Goal: Book appointment/travel/reservation

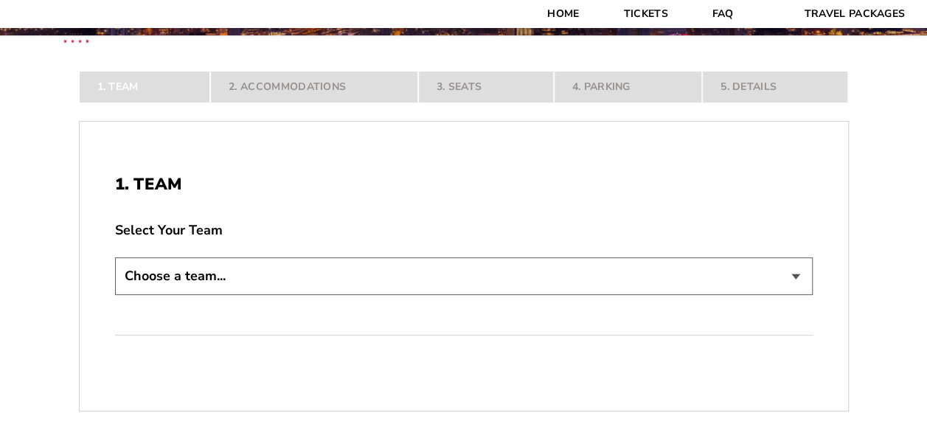
scroll to position [209, 0]
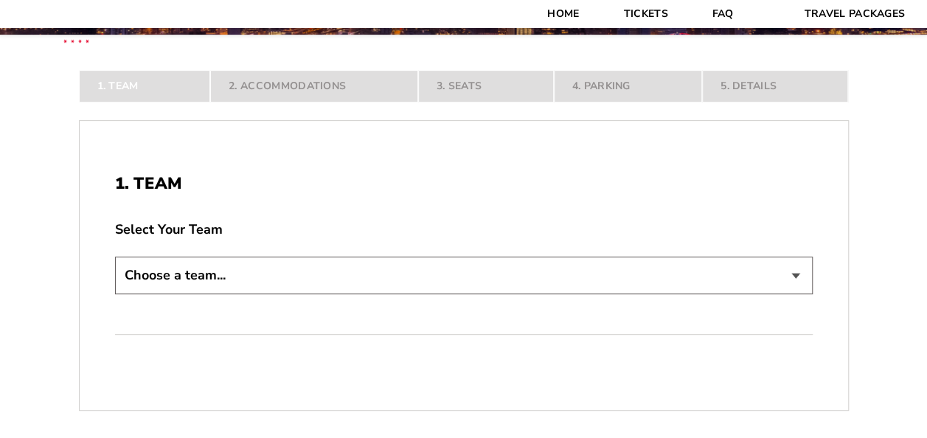
click at [193, 269] on select "Choose a team... [US_STATE] Razorbacks Duke Blue Devils" at bounding box center [464, 276] width 698 height 38
select select "21304"
click at [115, 294] on select "Choose a team... [US_STATE] Razorbacks Duke Blue Devils" at bounding box center [464, 276] width 698 height 38
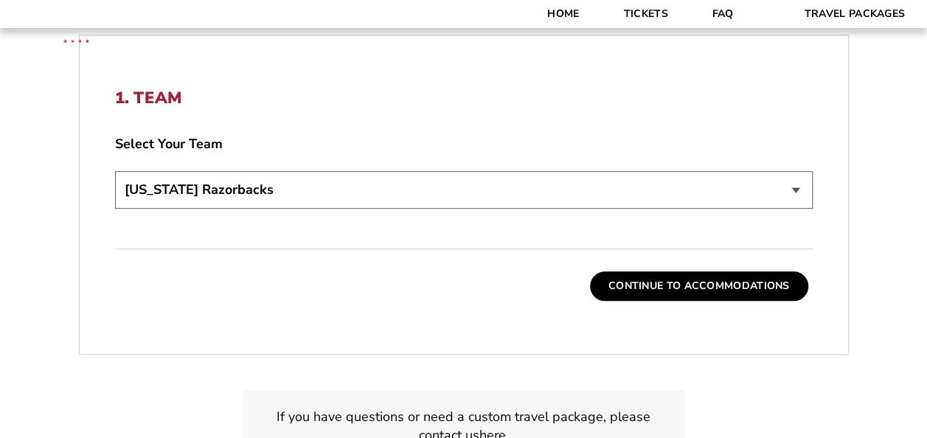
scroll to position [398, 0]
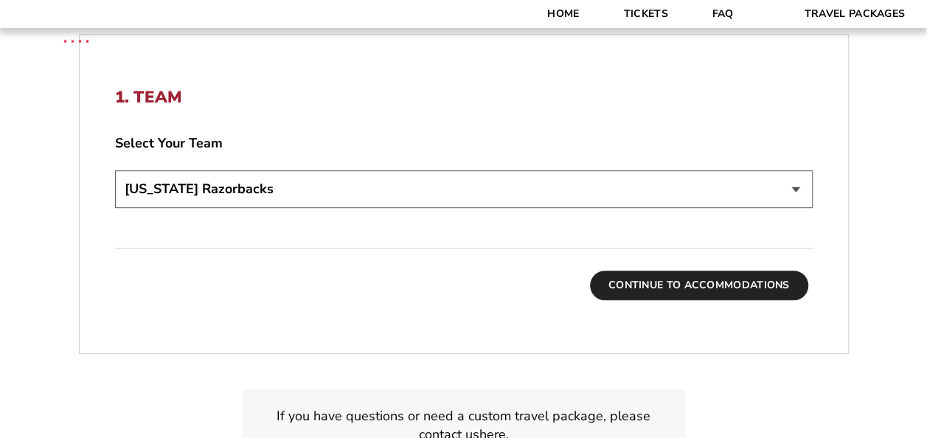
click at [698, 289] on button "Continue To Accommodations" at bounding box center [699, 286] width 218 height 30
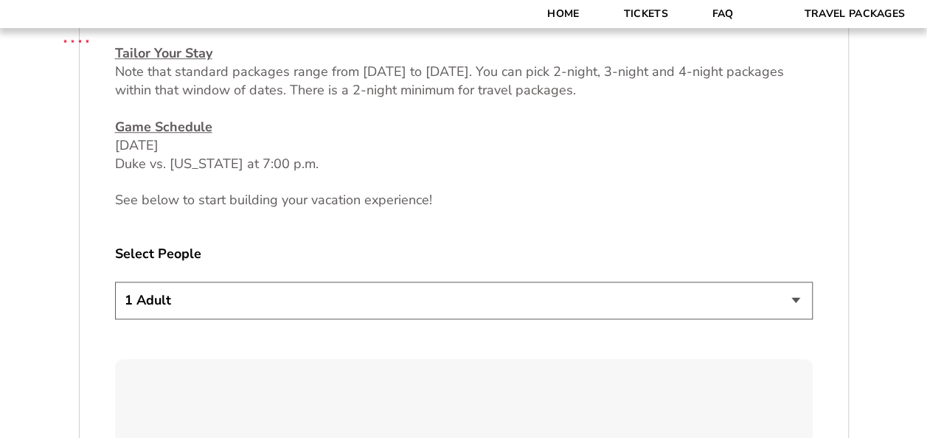
scroll to position [766, 0]
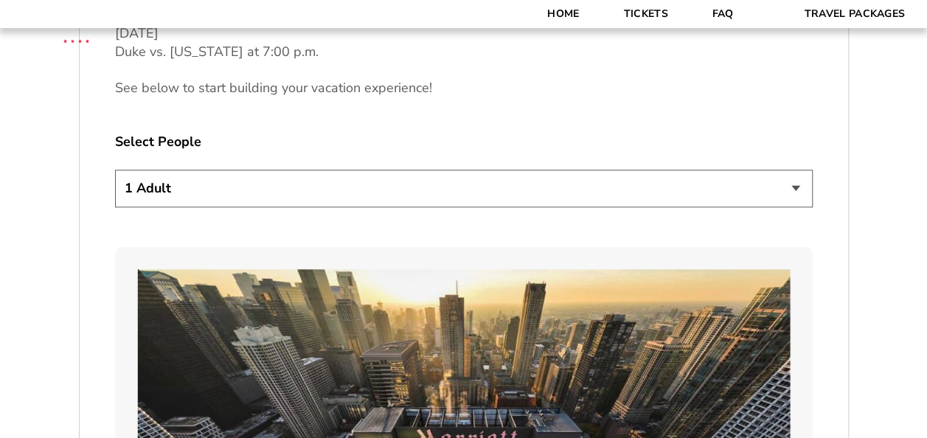
click at [575, 193] on select "1 Adult 2 Adults 3 Adults 4 Adults 2 Adults + 1 Child 2 Adults + 2 Children 2 A…" at bounding box center [464, 189] width 698 height 38
select select "2 Adults + 1 Child"
click at [115, 170] on select "1 Adult 2 Adults 3 Adults 4 Adults 2 Adults + 1 Child 2 Adults + 2 Children 2 A…" at bounding box center [464, 189] width 698 height 38
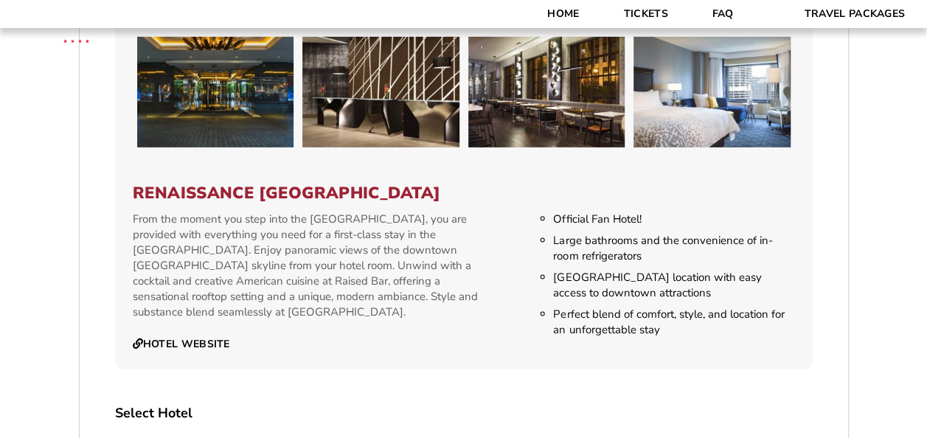
scroll to position [2411, 0]
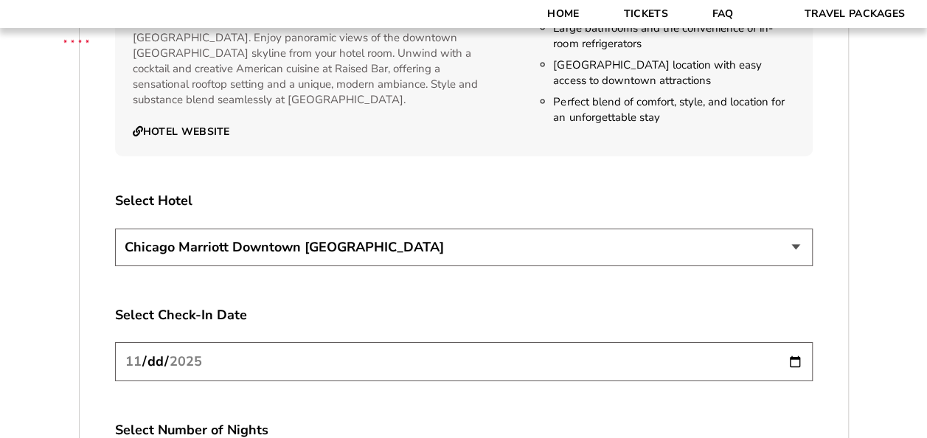
click at [406, 238] on select "[GEOGRAPHIC_DATA] [GEOGRAPHIC_DATA]" at bounding box center [464, 248] width 698 height 38
click at [401, 243] on select "[GEOGRAPHIC_DATA] [GEOGRAPHIC_DATA]" at bounding box center [464, 248] width 698 height 38
click at [772, 342] on input "[DATE]" at bounding box center [464, 361] width 698 height 39
click at [800, 343] on input "[DATE]" at bounding box center [464, 361] width 698 height 39
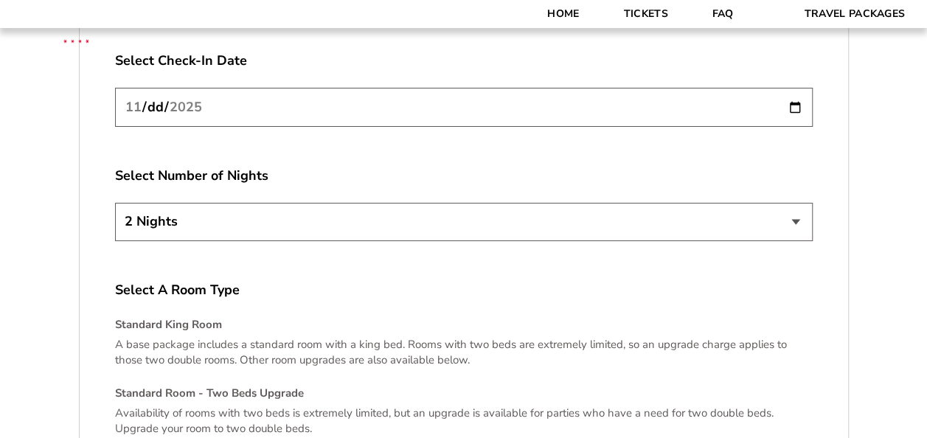
scroll to position [2671, 0]
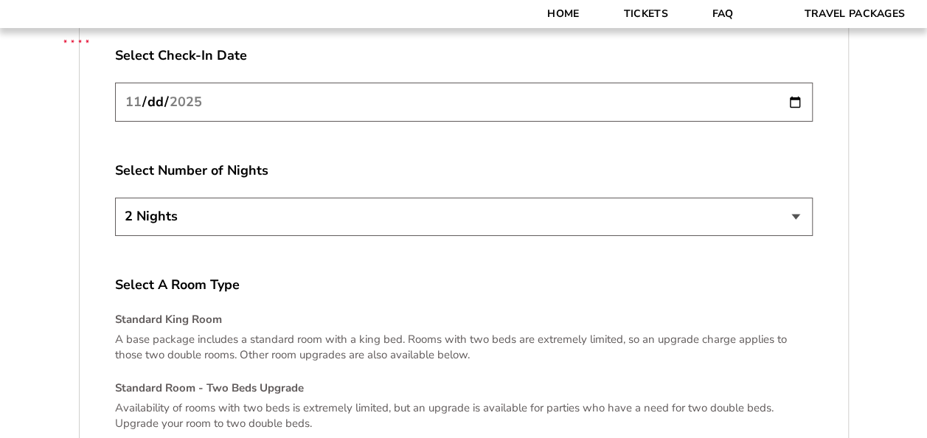
click at [584, 204] on select "2 Nights 3 Nights 4 Nights" at bounding box center [464, 217] width 698 height 38
select select "4 Nights"
click at [115, 198] on select "2 Nights 3 Nights 4 Nights" at bounding box center [464, 217] width 698 height 38
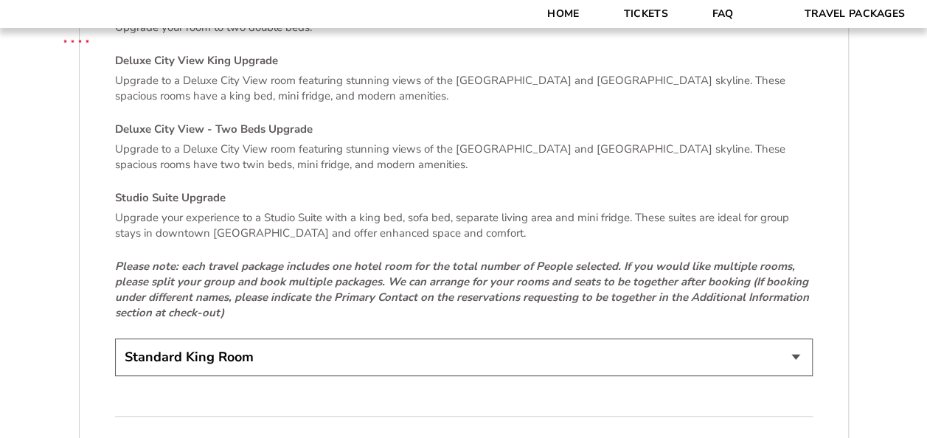
scroll to position [3113, 0]
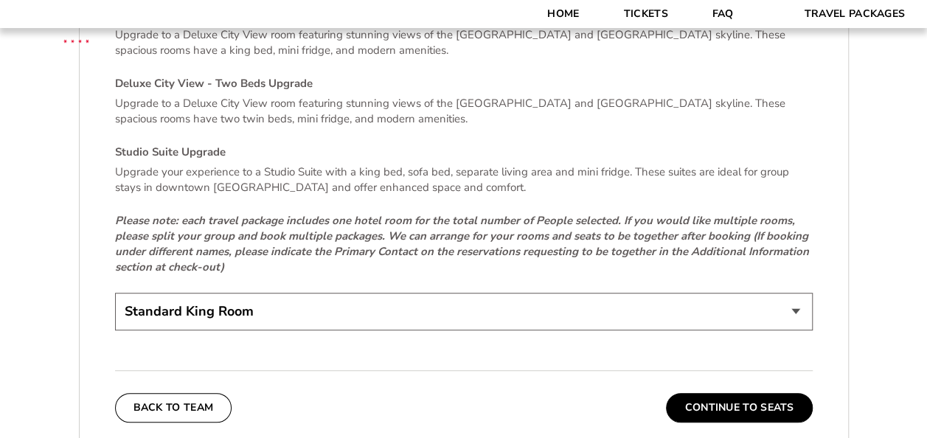
click at [576, 298] on select "Standard King Room Standard Room - Two Beds Upgrade (+$30 per night) Deluxe Cit…" at bounding box center [464, 312] width 698 height 38
select select "Standard Room - Two Beds Upgrade"
click at [115, 293] on select "Standard King Room Standard Room - Two Beds Upgrade (+$30 per night) Deluxe Cit…" at bounding box center [464, 312] width 698 height 38
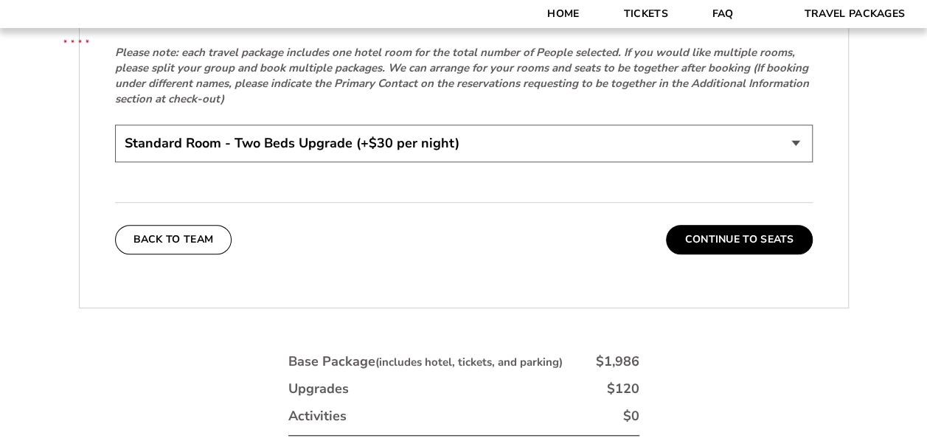
scroll to position [3286, 0]
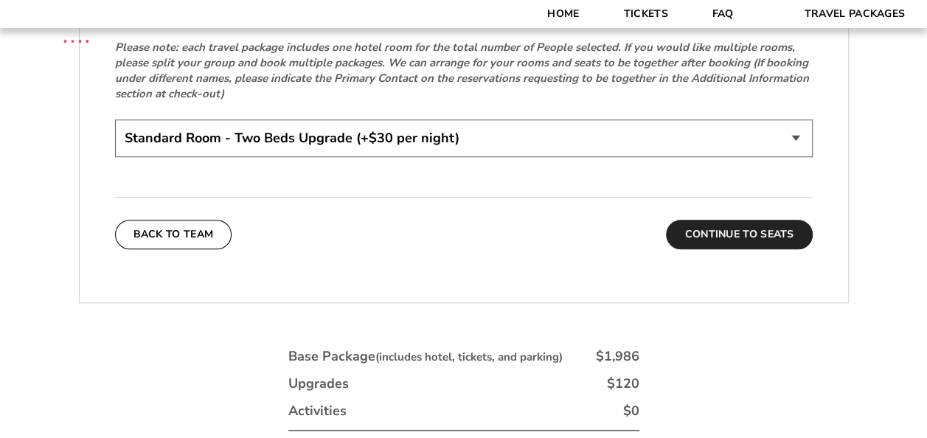
click at [738, 220] on button "Continue To Seats" at bounding box center [739, 235] width 146 height 30
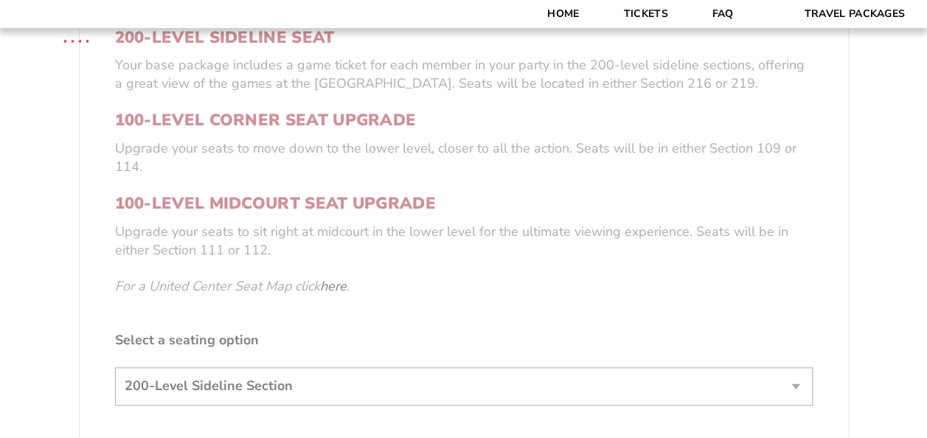
scroll to position [506, 0]
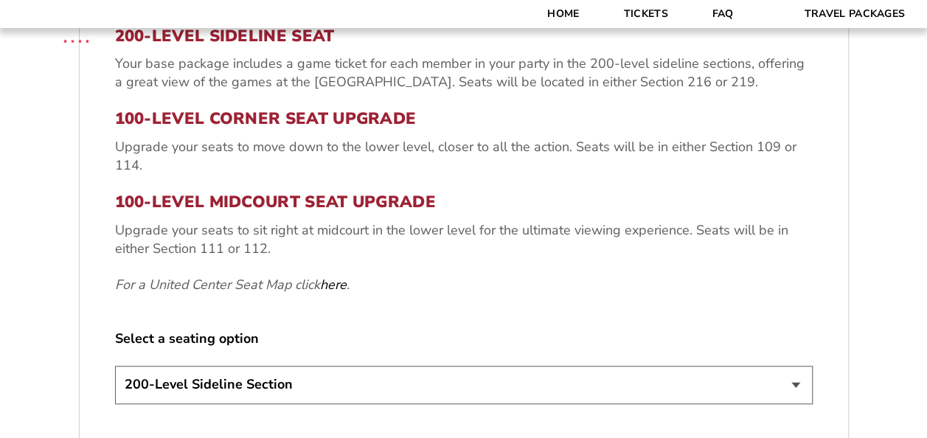
click at [285, 381] on select "200-Level Sideline Section 100-Level Corner Seat Upgrade (+$80 per person) 100-…" at bounding box center [464, 385] width 698 height 38
select select "100-Level Midcourt Seat Upgrade"
click at [115, 366] on select "200-Level Sideline Section 100-Level Corner Seat Upgrade (+$80 per person) 100-…" at bounding box center [464, 385] width 698 height 38
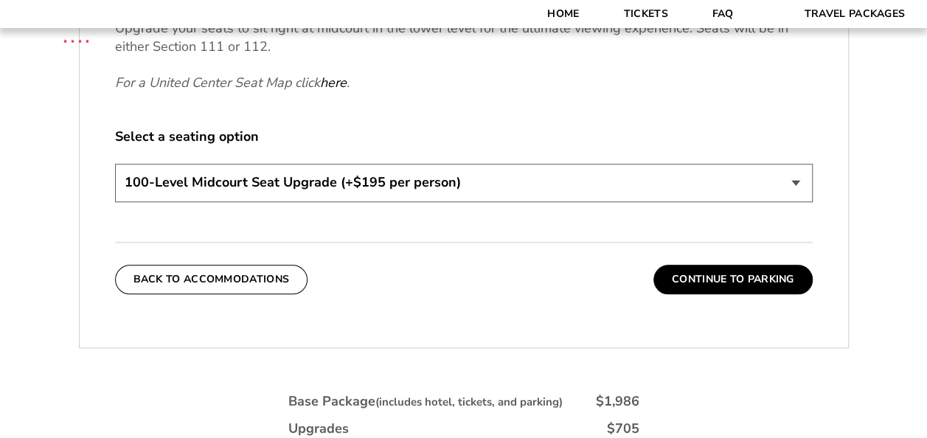
scroll to position [739, 0]
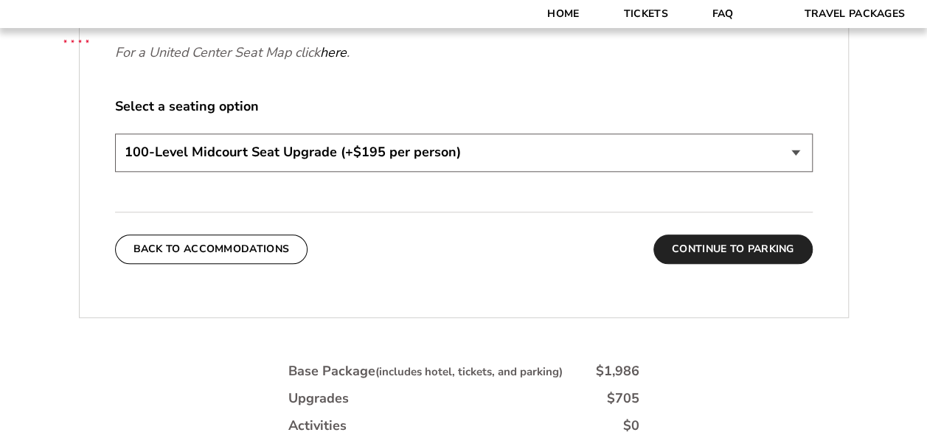
click at [716, 255] on button "Continue To Parking" at bounding box center [733, 250] width 159 height 30
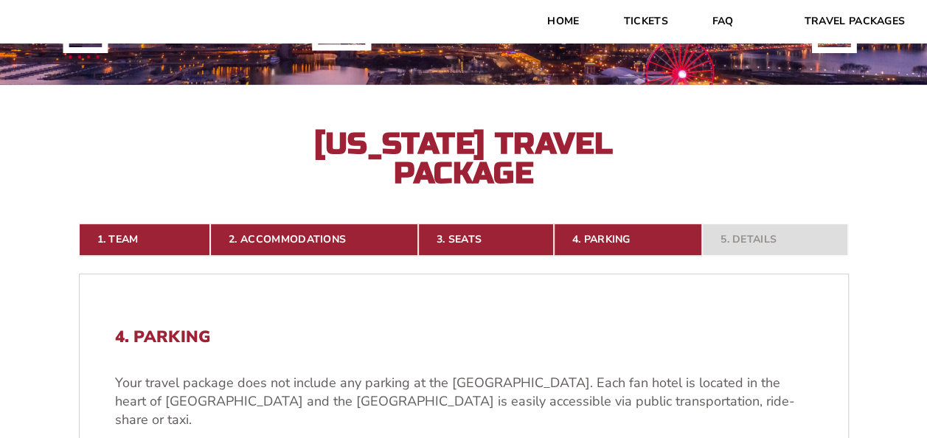
scroll to position [0, 0]
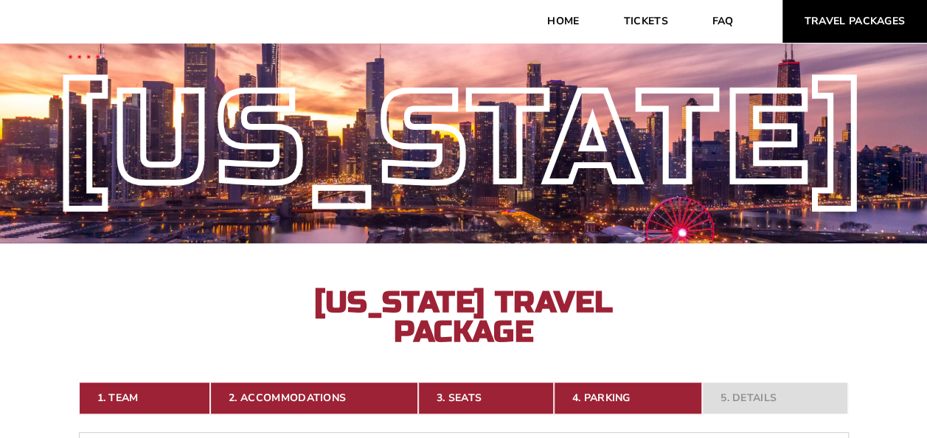
click at [826, 22] on link "Travel Packages" at bounding box center [855, 21] width 145 height 43
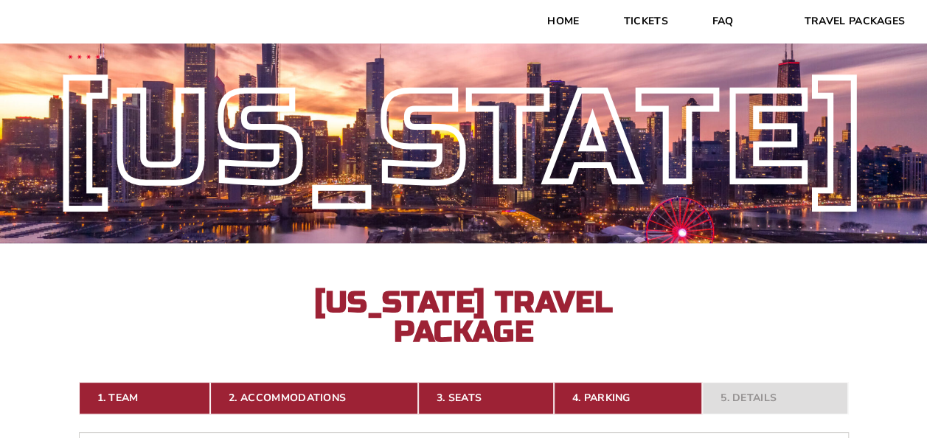
click at [860, 301] on div "[US_STATE] [US_STATE] Travel Package" at bounding box center [463, 190] width 927 height 311
